Goal: Ask a question

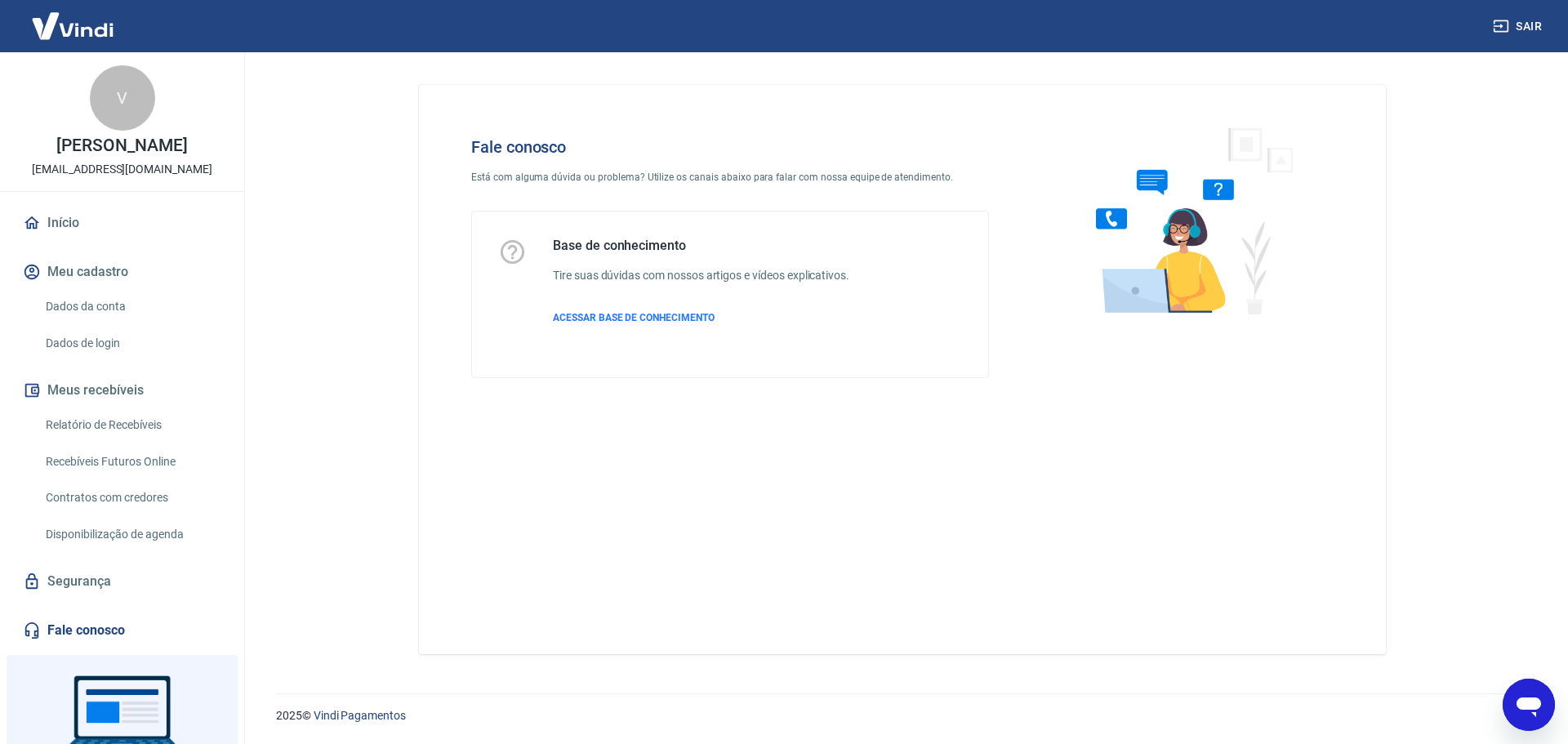
drag, startPoint x: 483, startPoint y: 260, endPoint x: 522, endPoint y: 255, distance: 39.3
click at [489, 260] on div "Base de conhecimento Tire suas dúvidas com nossos artigos e vídeos explicativos…" at bounding box center [730, 294] width 516 height 166
click at [536, 253] on div "Base de conhecimento Tire suas dúvidas com nossos artigos e vídeos explicativos…" at bounding box center [730, 294] width 464 height 113
drag, startPoint x: 1143, startPoint y: 237, endPoint x: 1198, endPoint y: 222, distance: 57.0
click at [1144, 239] on img at bounding box center [1188, 221] width 248 height 219
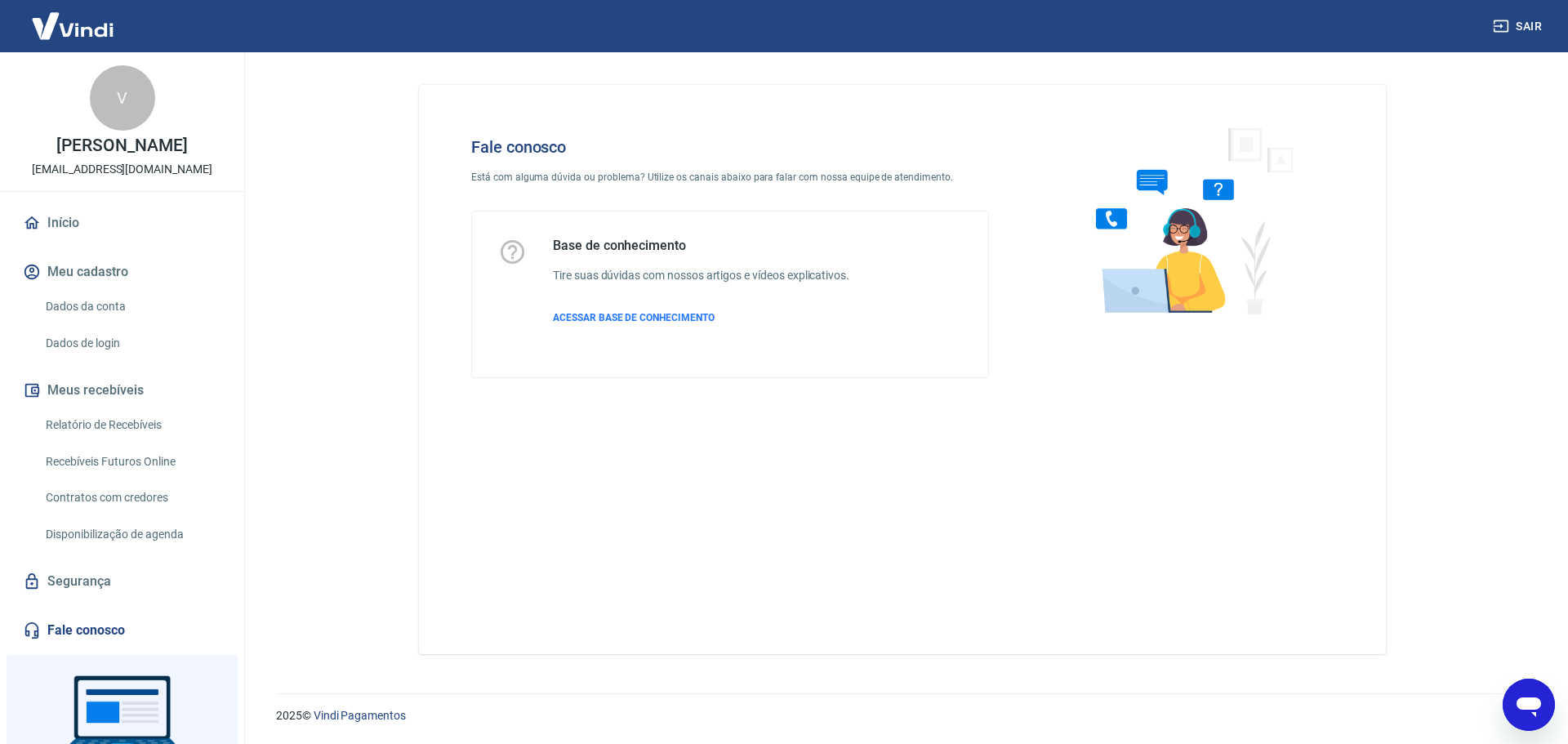
drag, startPoint x: 1267, startPoint y: 188, endPoint x: 1290, endPoint y: 169, distance: 29.8
click at [1268, 188] on img at bounding box center [1188, 221] width 248 height 219
click at [1377, 94] on div "Fale conosco Está com alguma dúvida ou problema? Utilize os canais abaixo para …" at bounding box center [903, 370] width 967 height 569
click at [624, 315] on span "ACESSAR BASE DE CONHECIMENTO" at bounding box center [634, 318] width 162 height 12
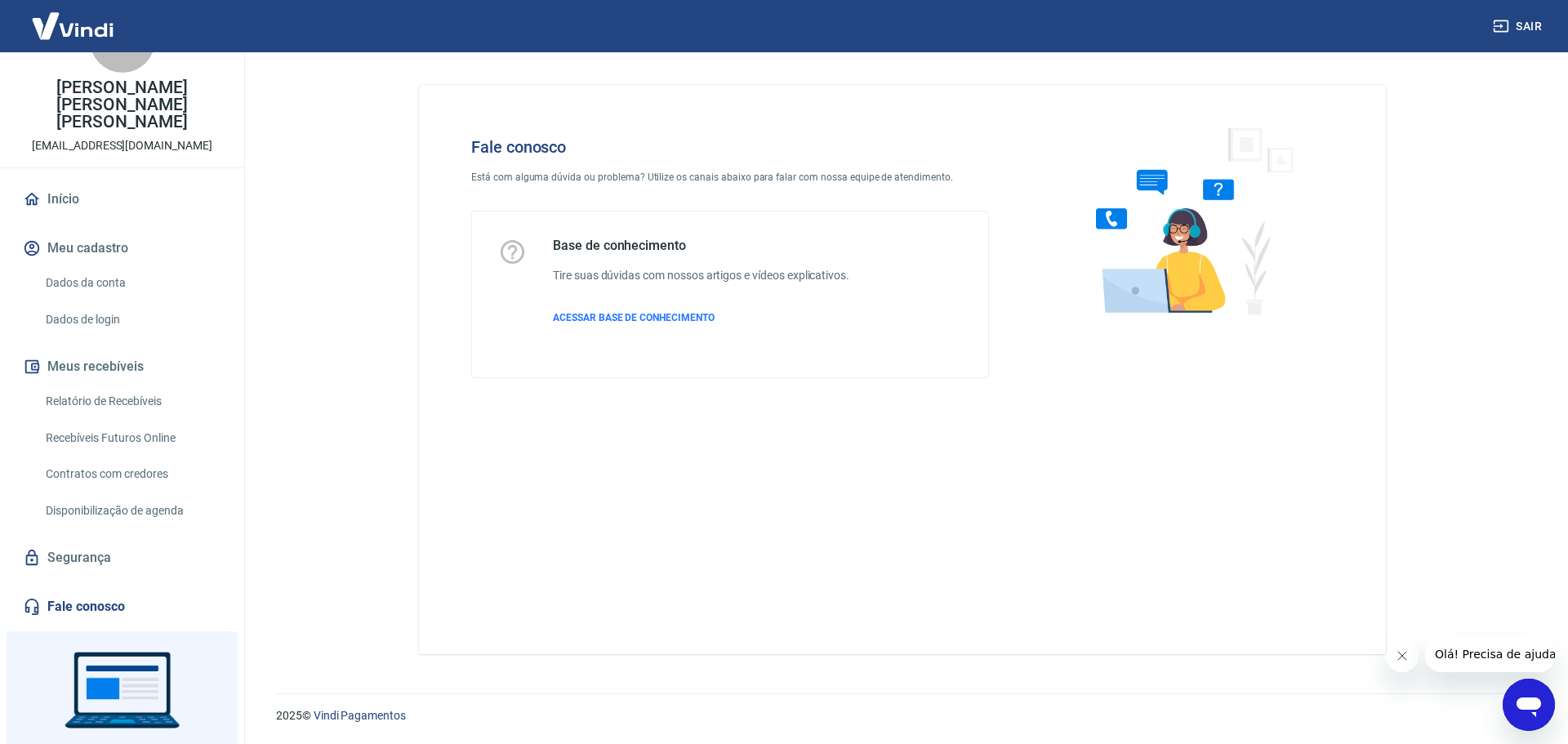
scroll to position [119, 0]
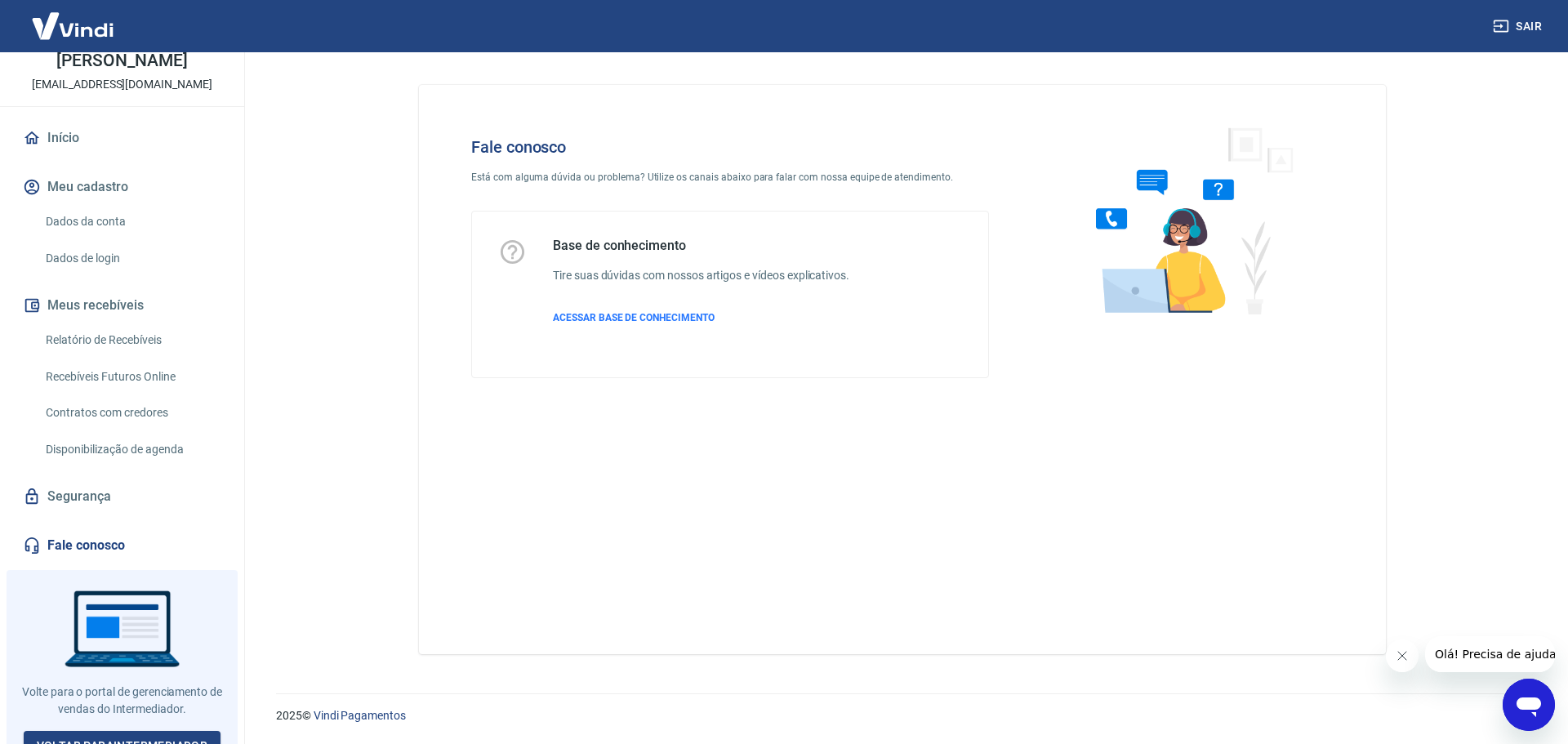
click at [1484, 661] on span "Olá! Precisa de ajuda?" at bounding box center [1497, 654] width 127 height 13
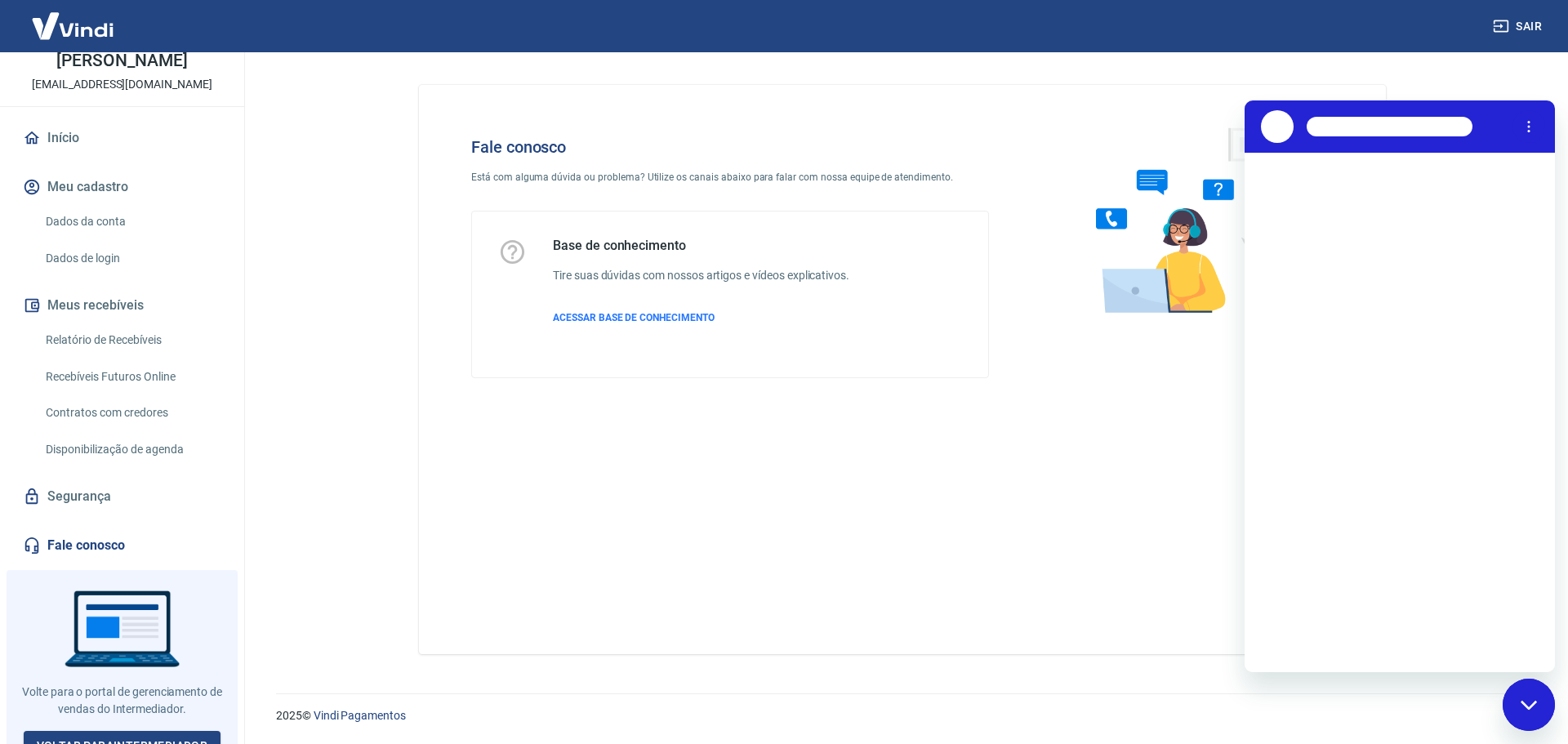
scroll to position [0, 0]
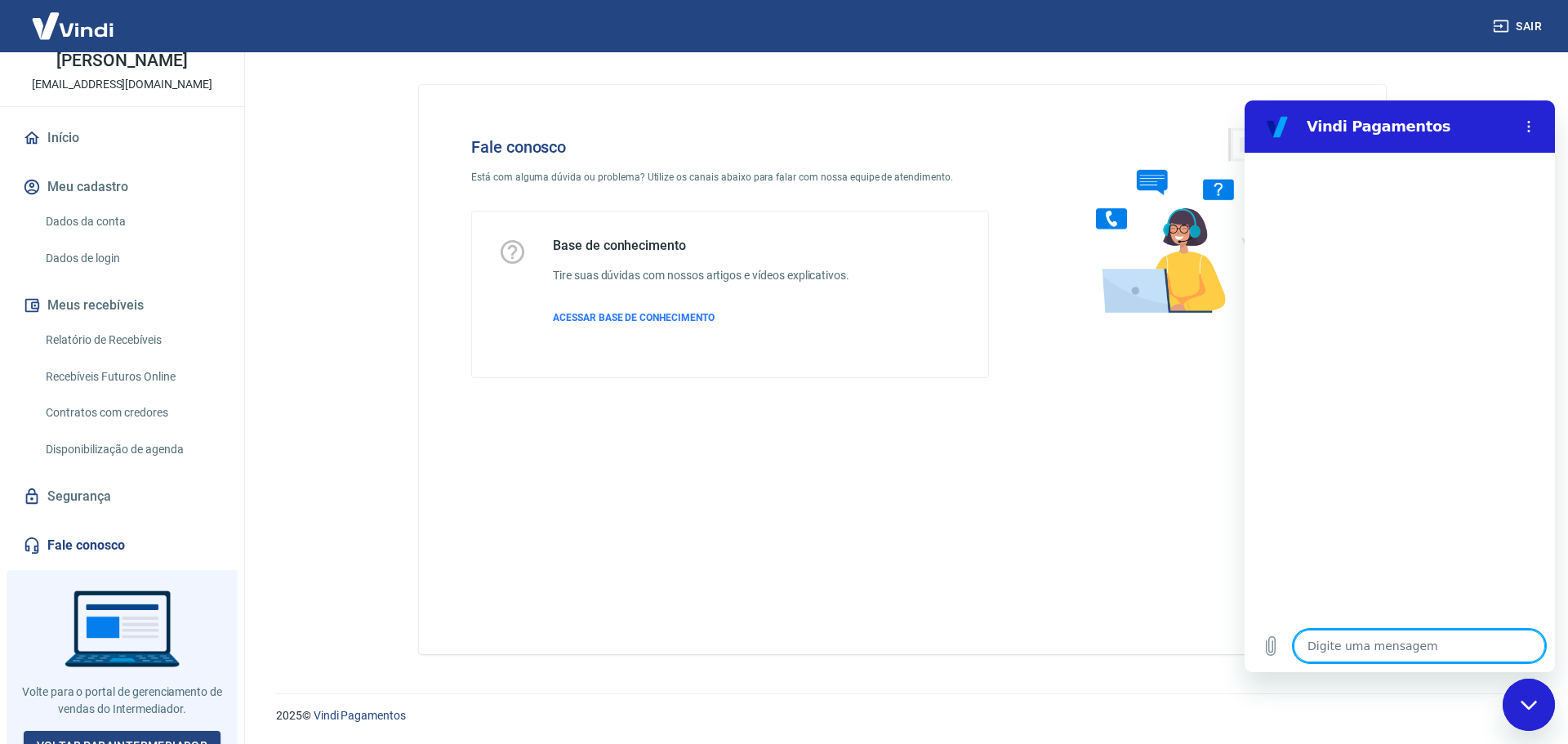
type textarea "t"
type textarea "x"
type textarea "to"
type textarea "x"
type textarea "tok"
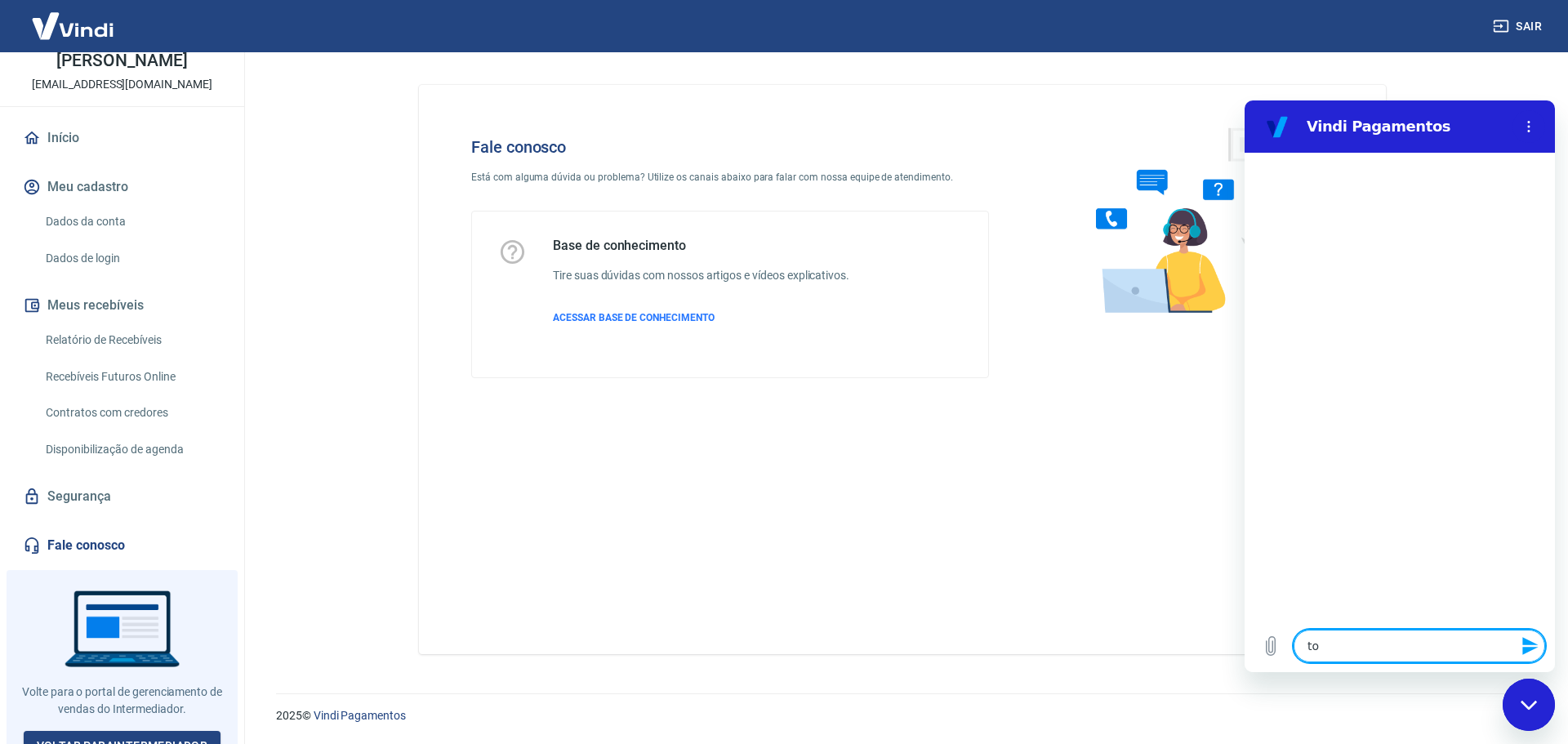
type textarea "x"
type textarea "toke"
type textarea "x"
type textarea "token"
type textarea "x"
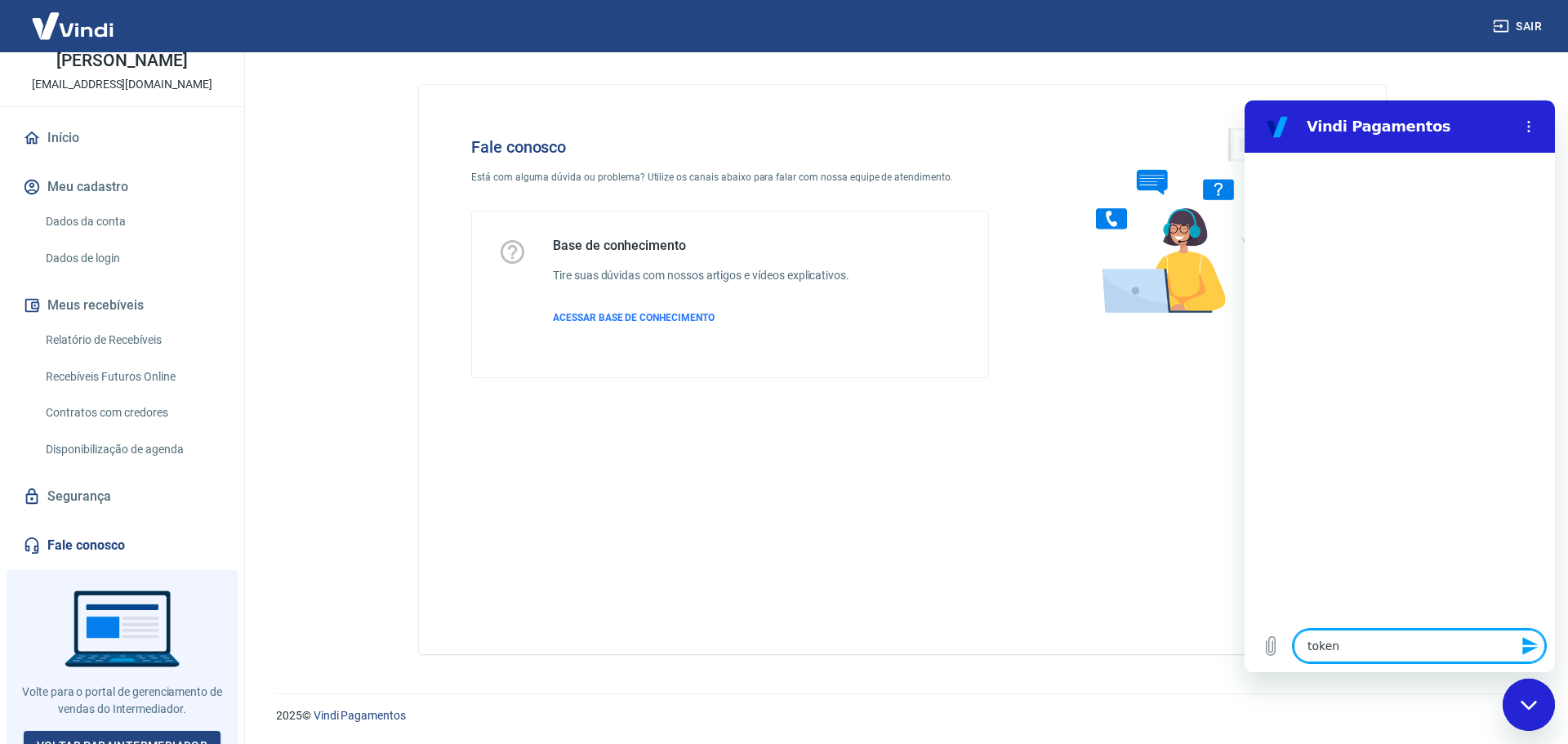
type textarea "token"
type textarea "x"
type textarea "token h"
type textarea "x"
type textarea "token"
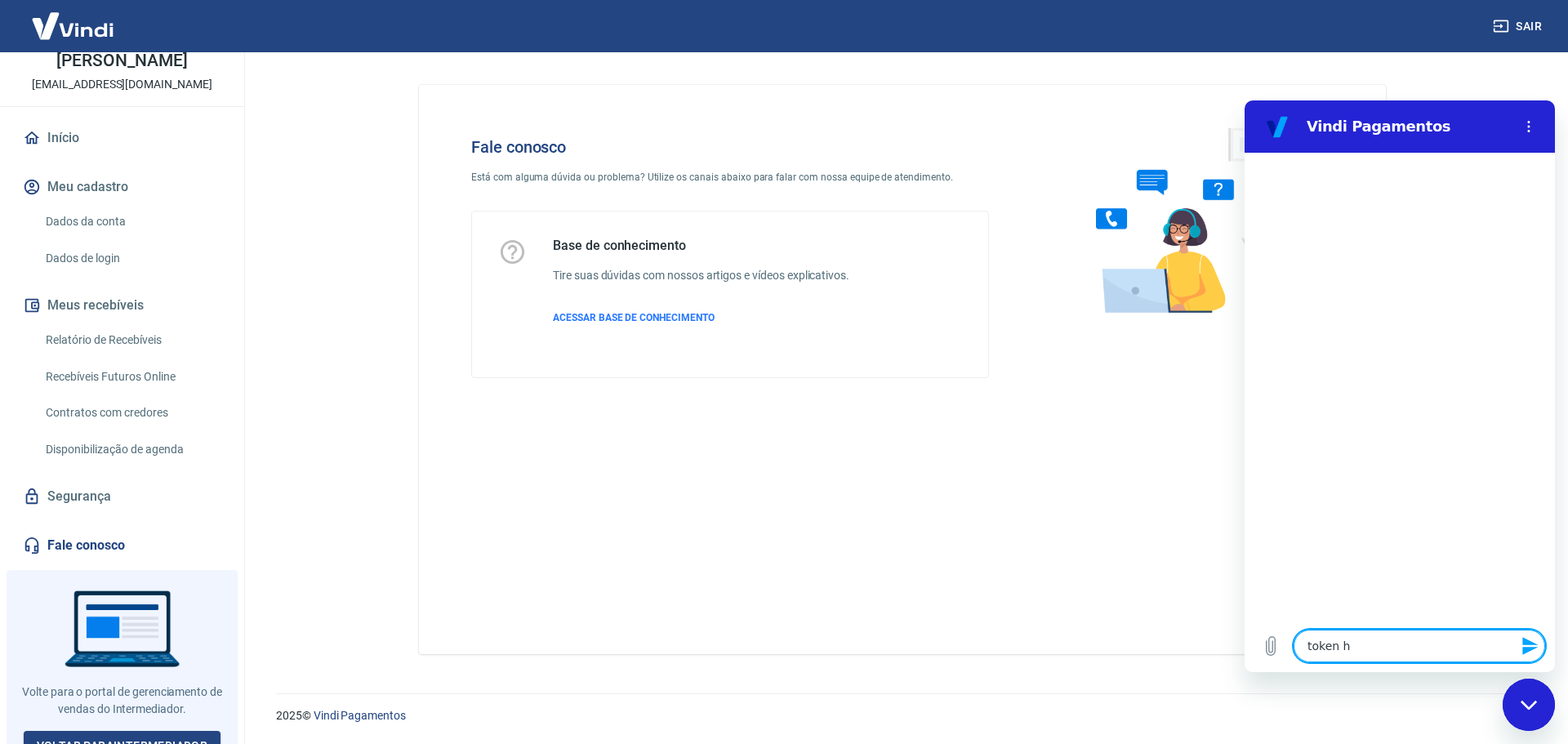
type textarea "x"
type textarea "token s"
type textarea "x"
type textarea "token sa"
type textarea "x"
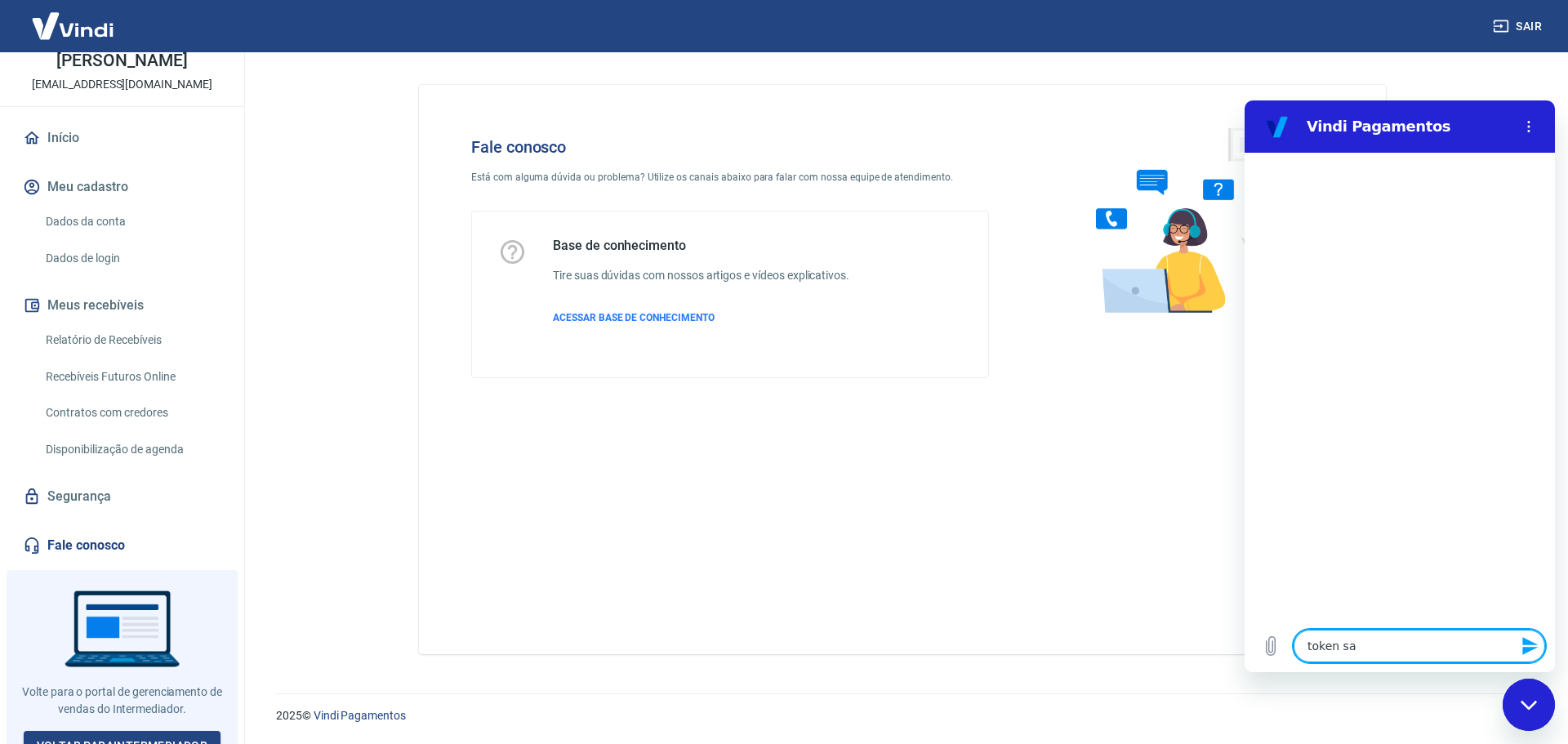
type textarea "token san"
type textarea "x"
type textarea "token sand"
type textarea "x"
type textarea "token sandb"
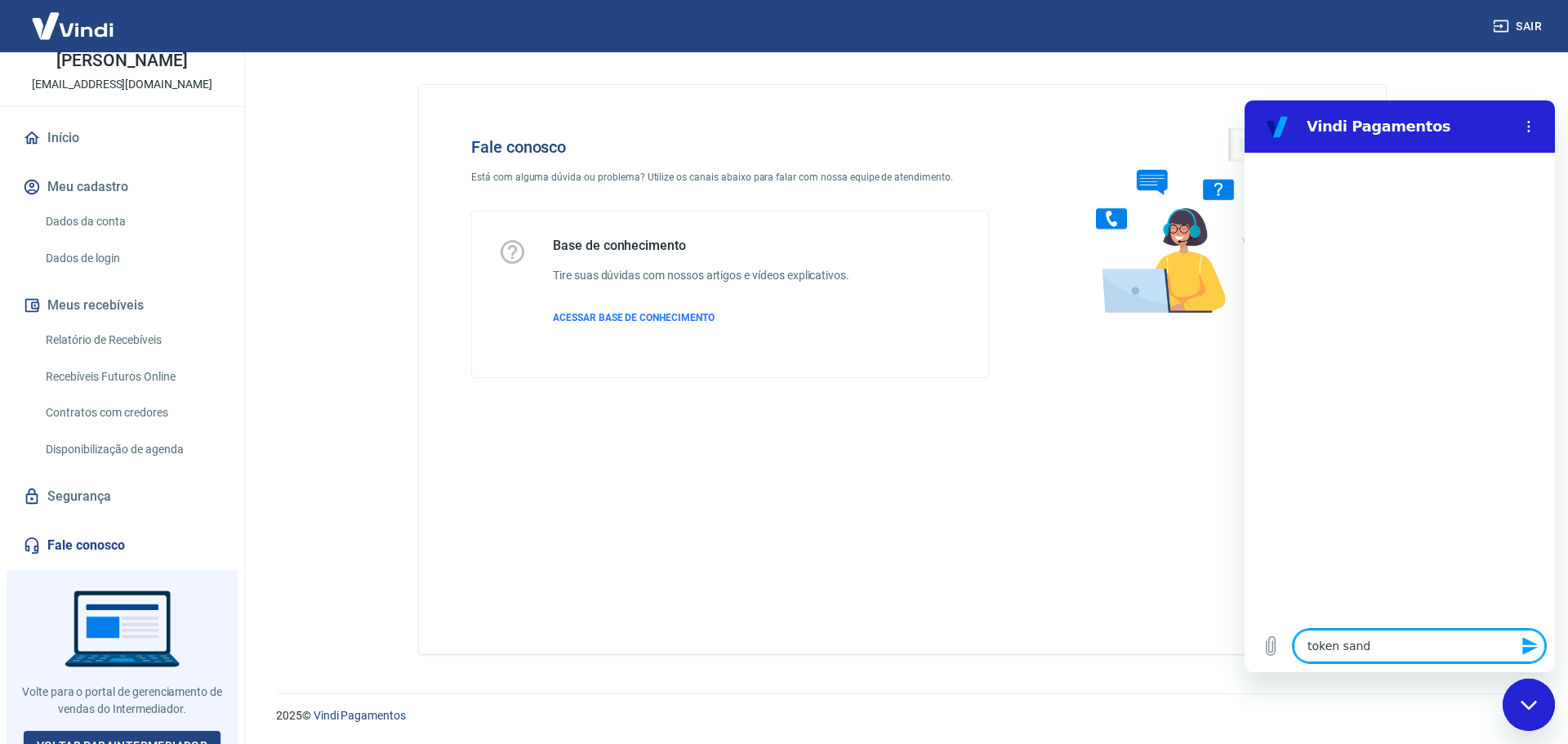
type textarea "x"
type textarea "token [PERSON_NAME]"
type textarea "x"
type textarea "token sandboc"
type textarea "x"
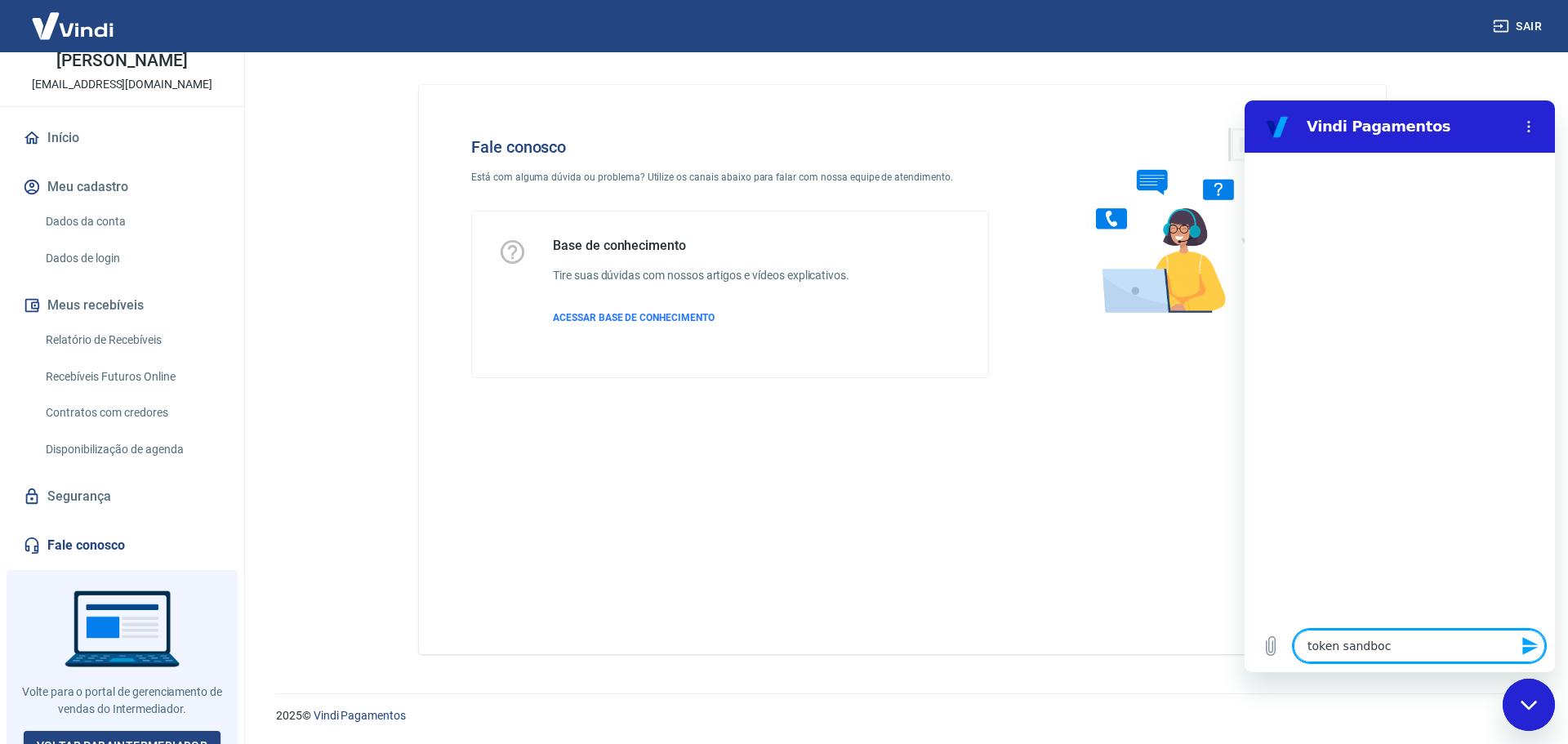
type textarea "token [PERSON_NAME]"
type textarea "x"
type textarea "token sandbox"
type textarea "x"
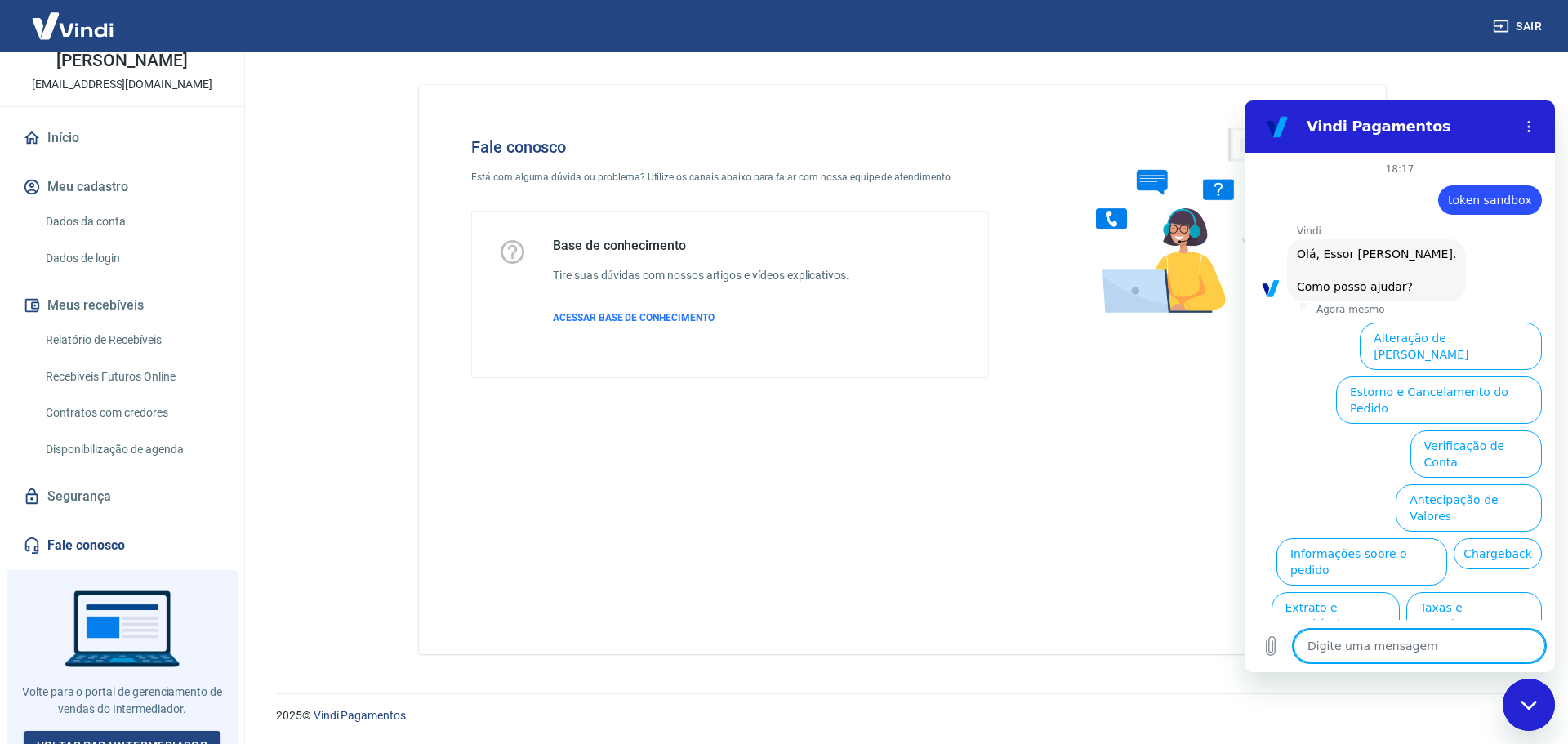
scroll to position [39, 0]
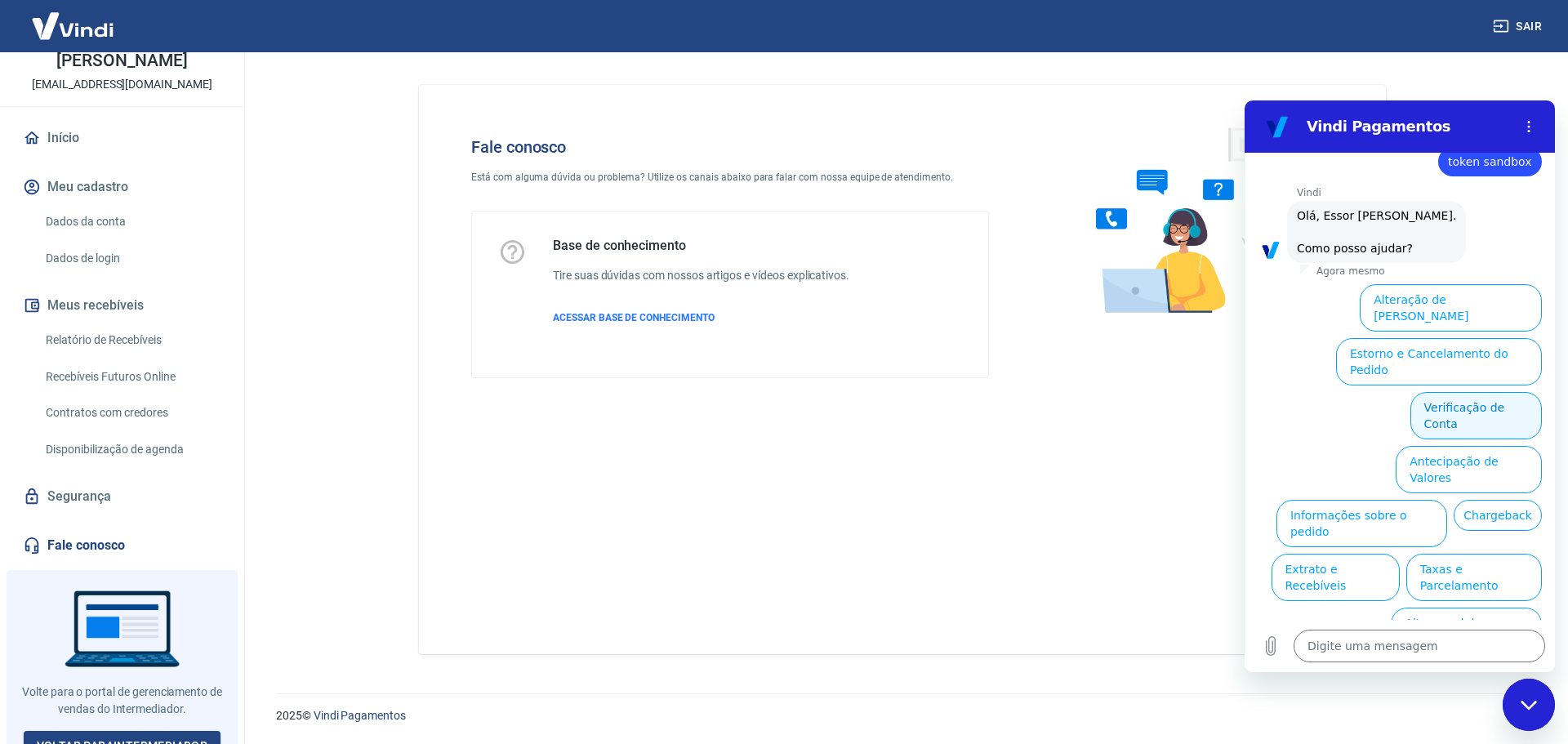
click at [1504, 392] on button "Verificação de Conta" at bounding box center [1476, 416] width 131 height 48
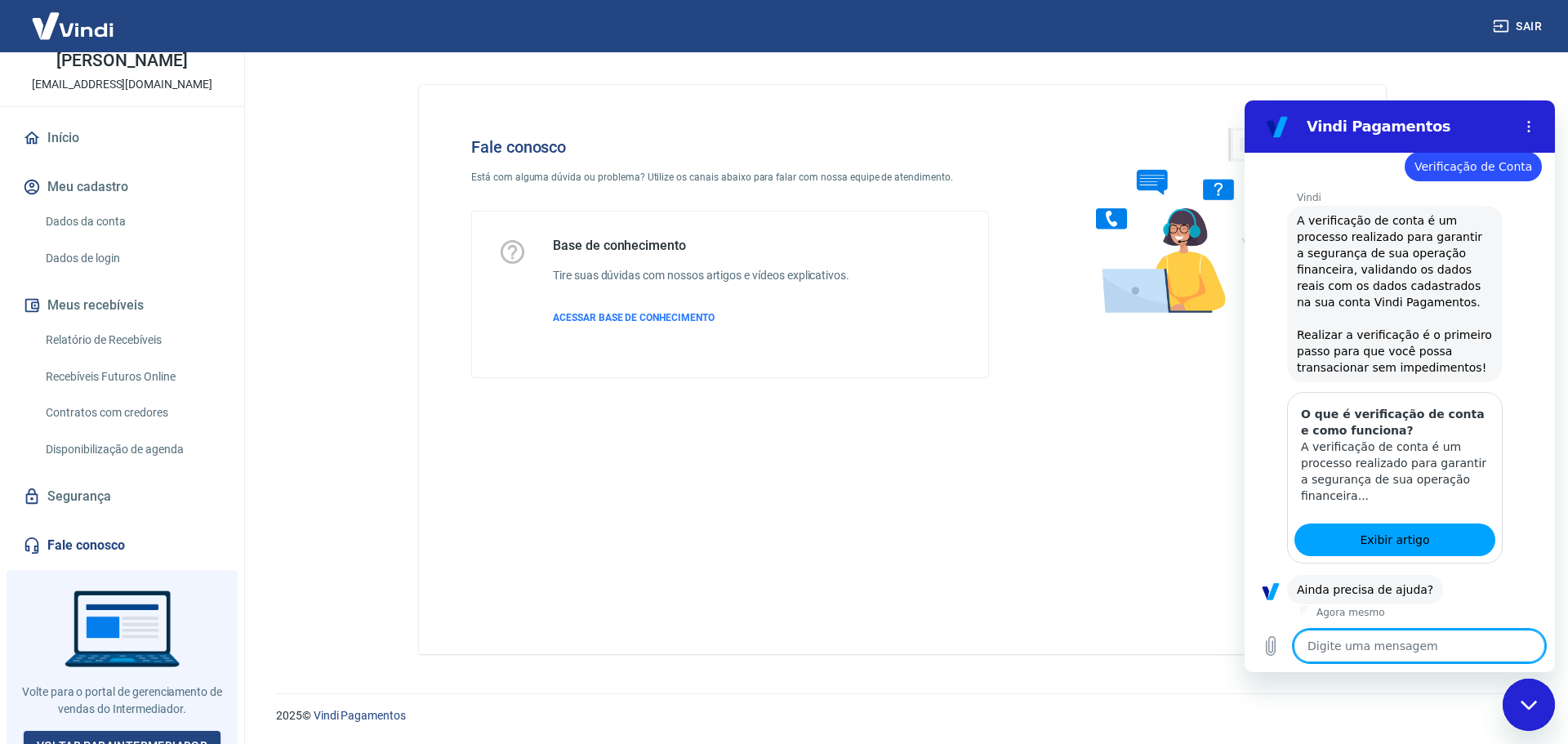
scroll to position [200, 0]
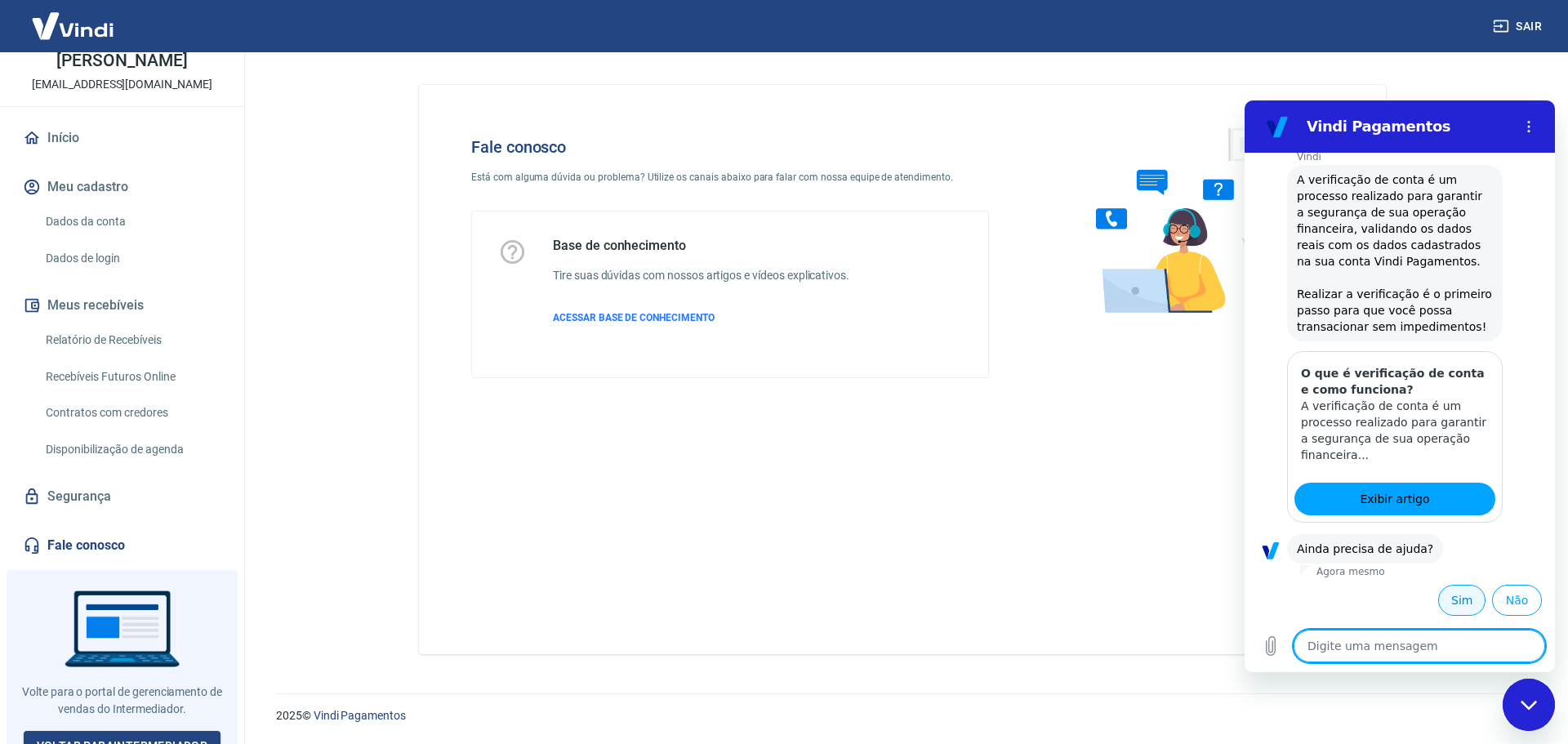
click at [1458, 607] on button "Sim" at bounding box center [1462, 600] width 48 height 31
type textarea "x"
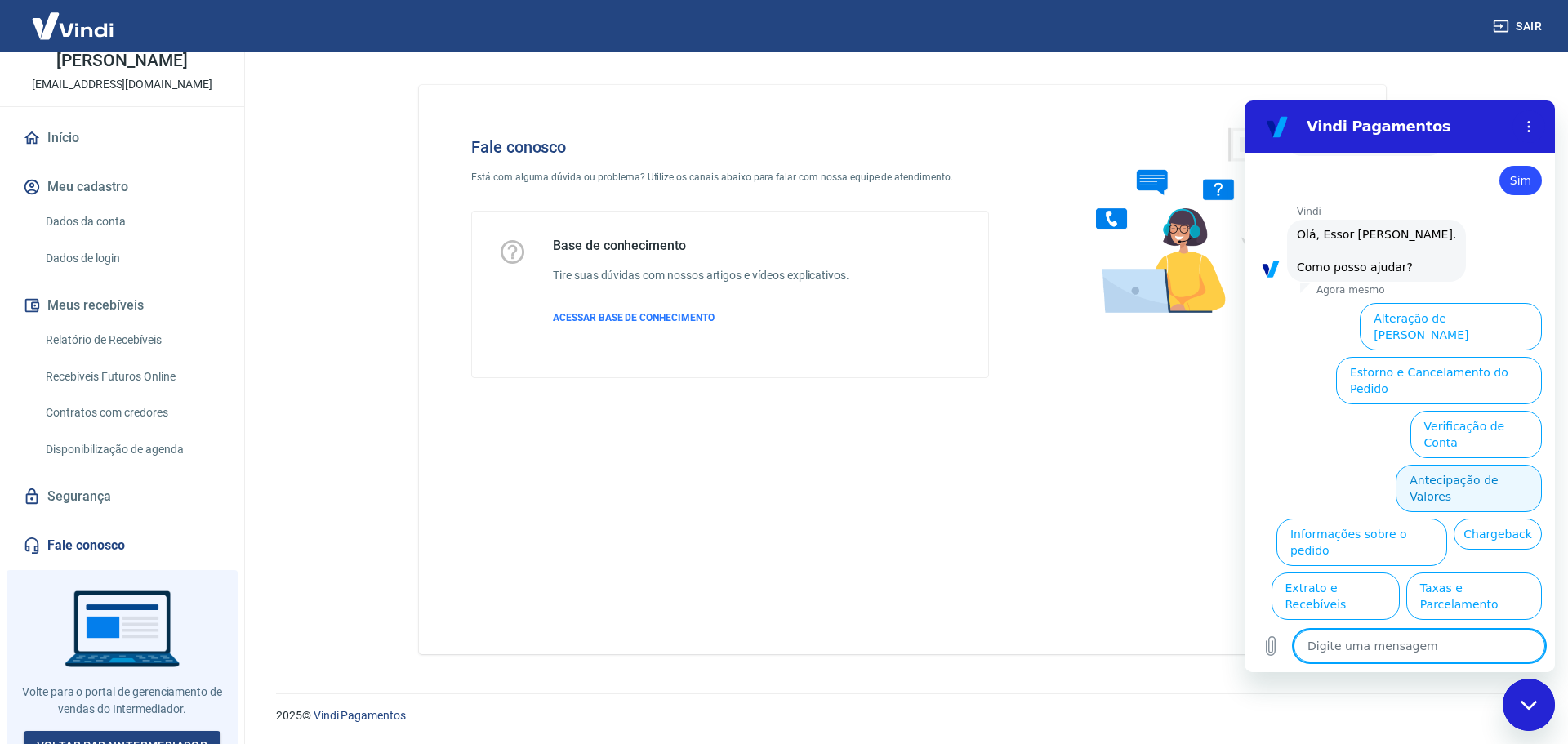
scroll to position [627, 0]
